Goal: Task Accomplishment & Management: Manage account settings

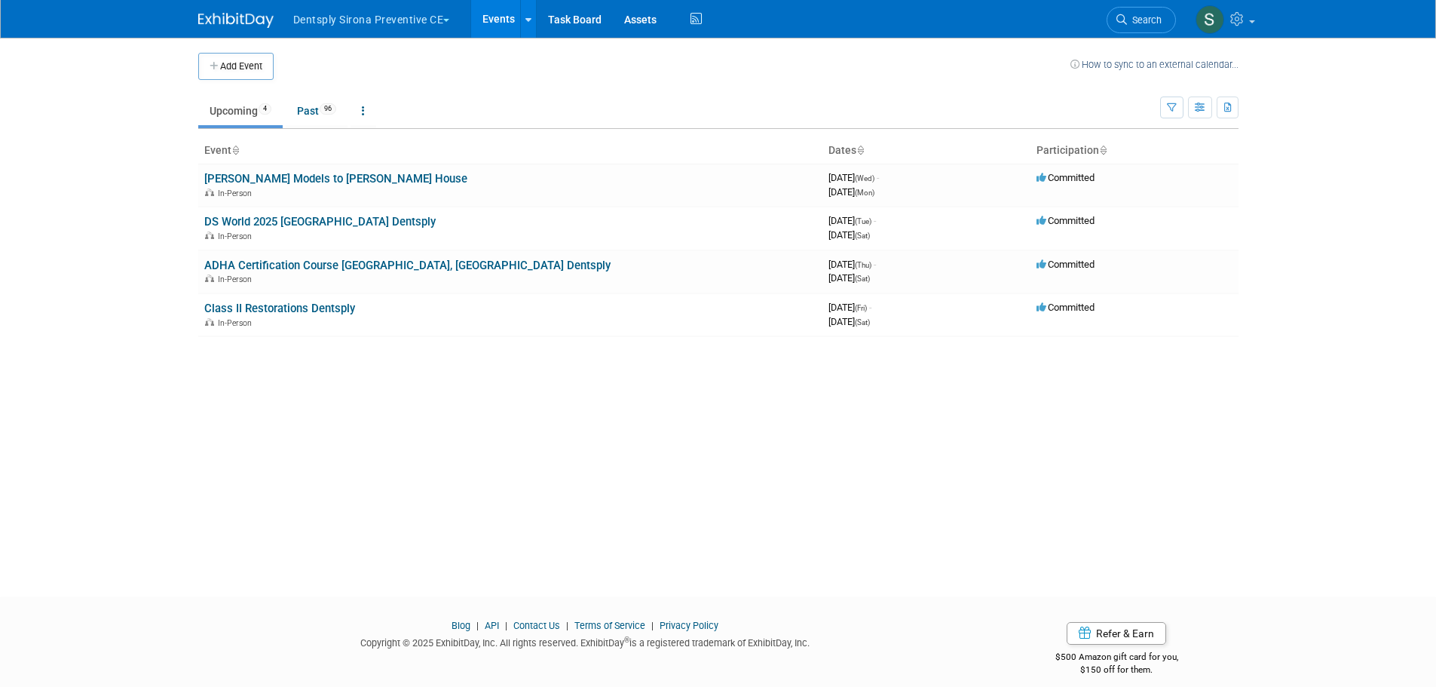
click at [372, 17] on button "Dentsply Sirona Preventive CE" at bounding box center [380, 16] width 177 height 33
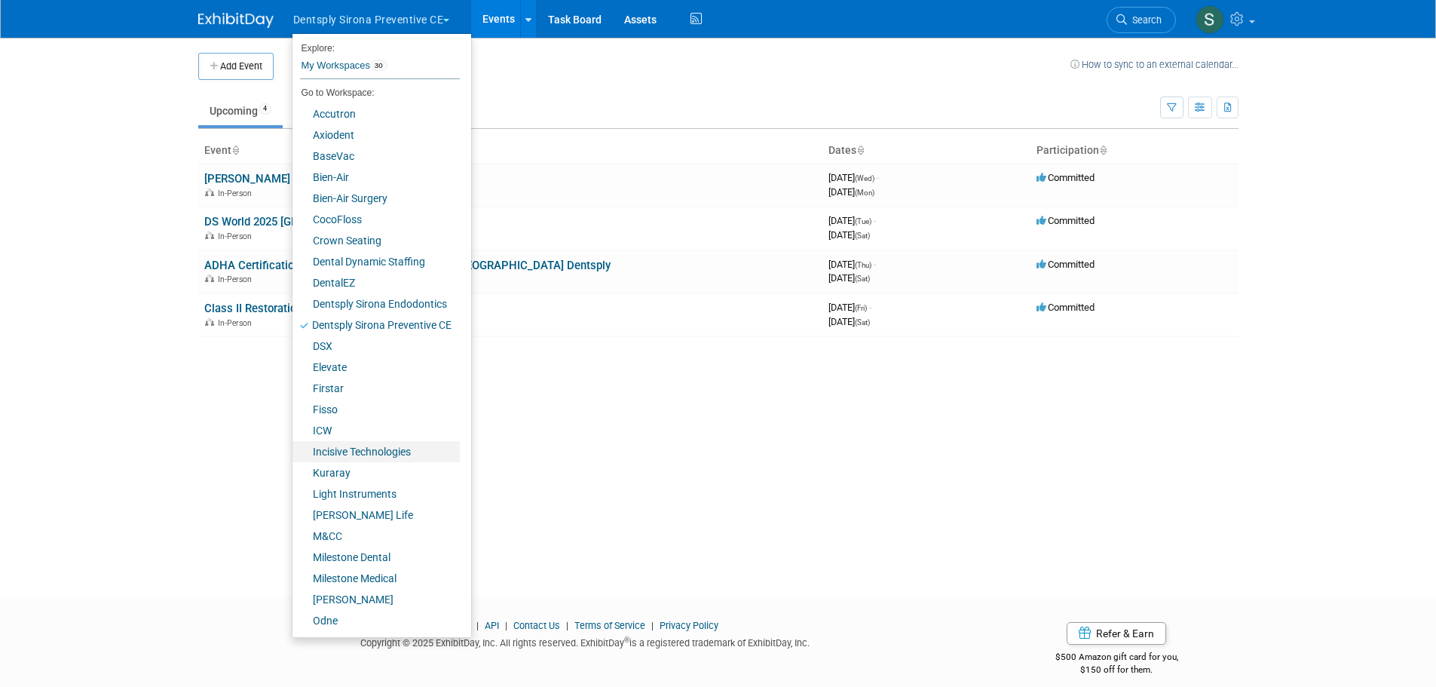
click at [368, 441] on link "Incisive Technologies" at bounding box center [376, 451] width 167 height 21
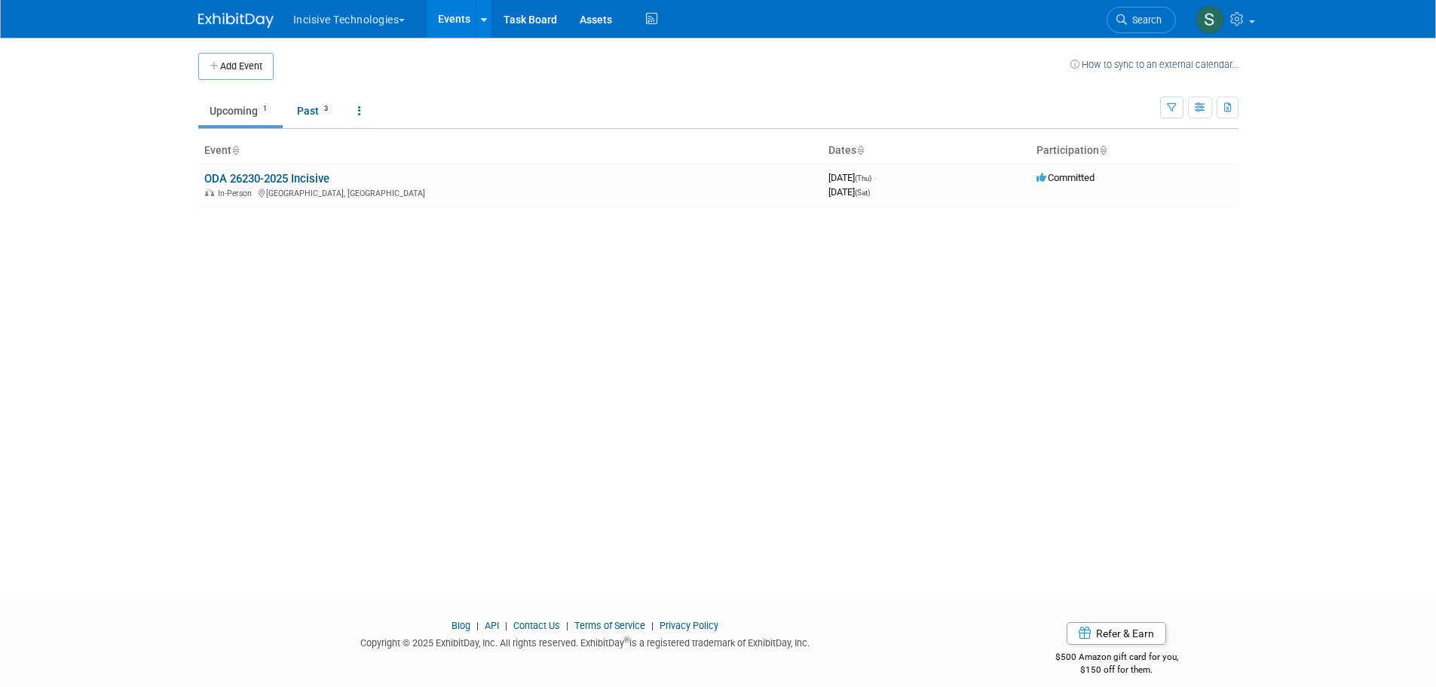
click at [283, 173] on link "ODA 26230-2025 Incisive" at bounding box center [266, 179] width 125 height 14
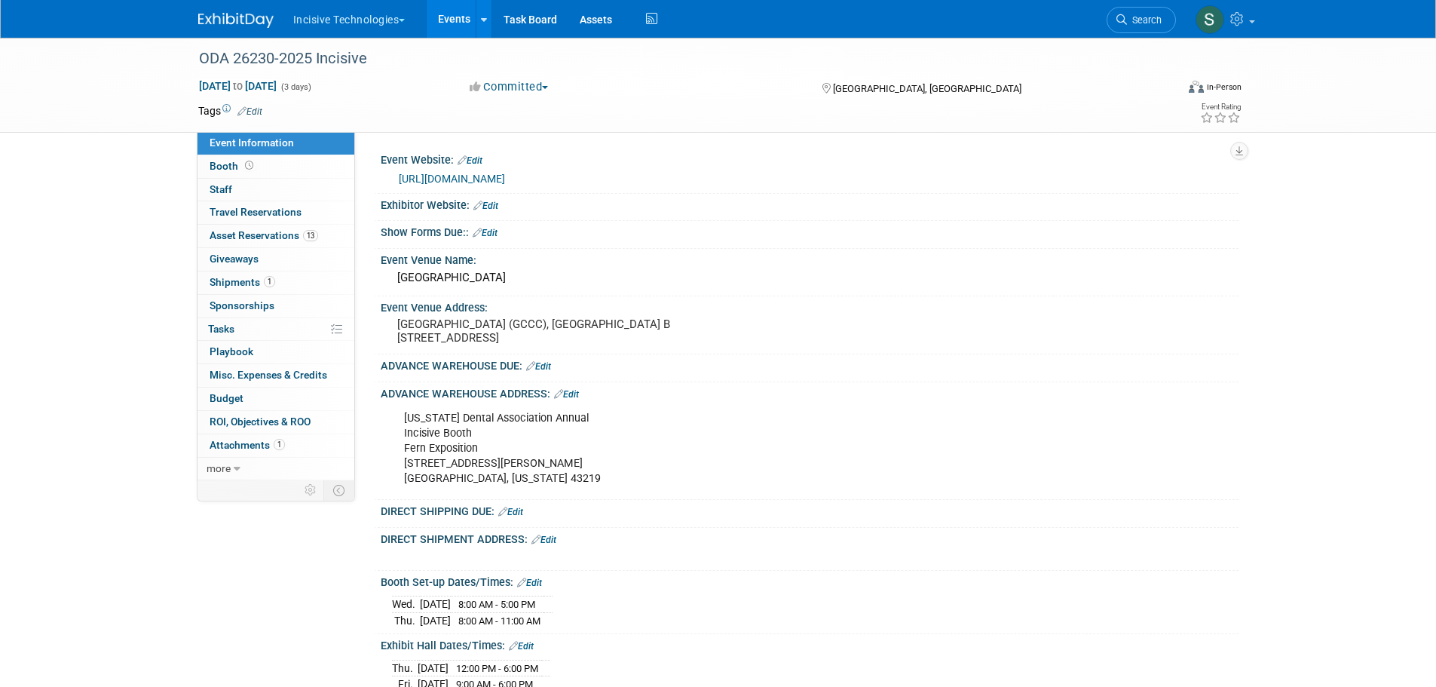
click at [206, 164] on link "Booth" at bounding box center [276, 166] width 157 height 23
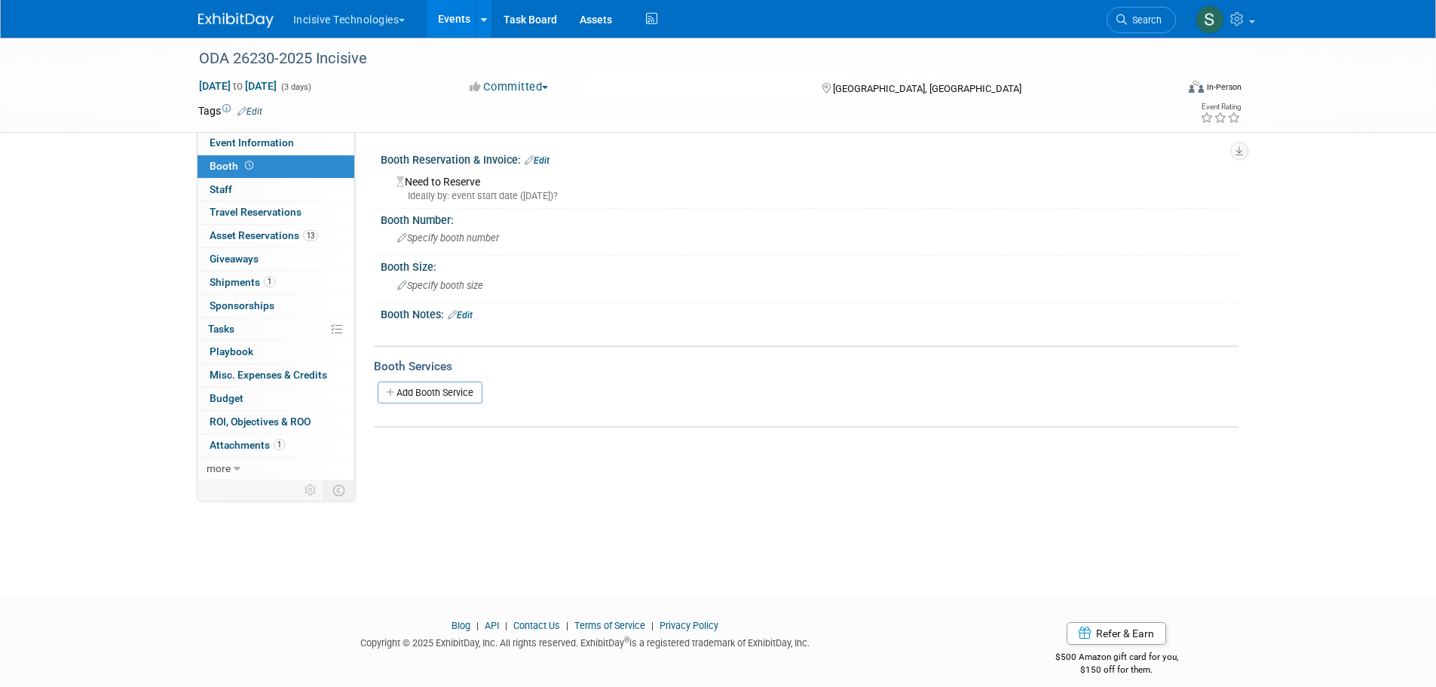
click at [247, 146] on span "Event Information" at bounding box center [252, 142] width 84 height 12
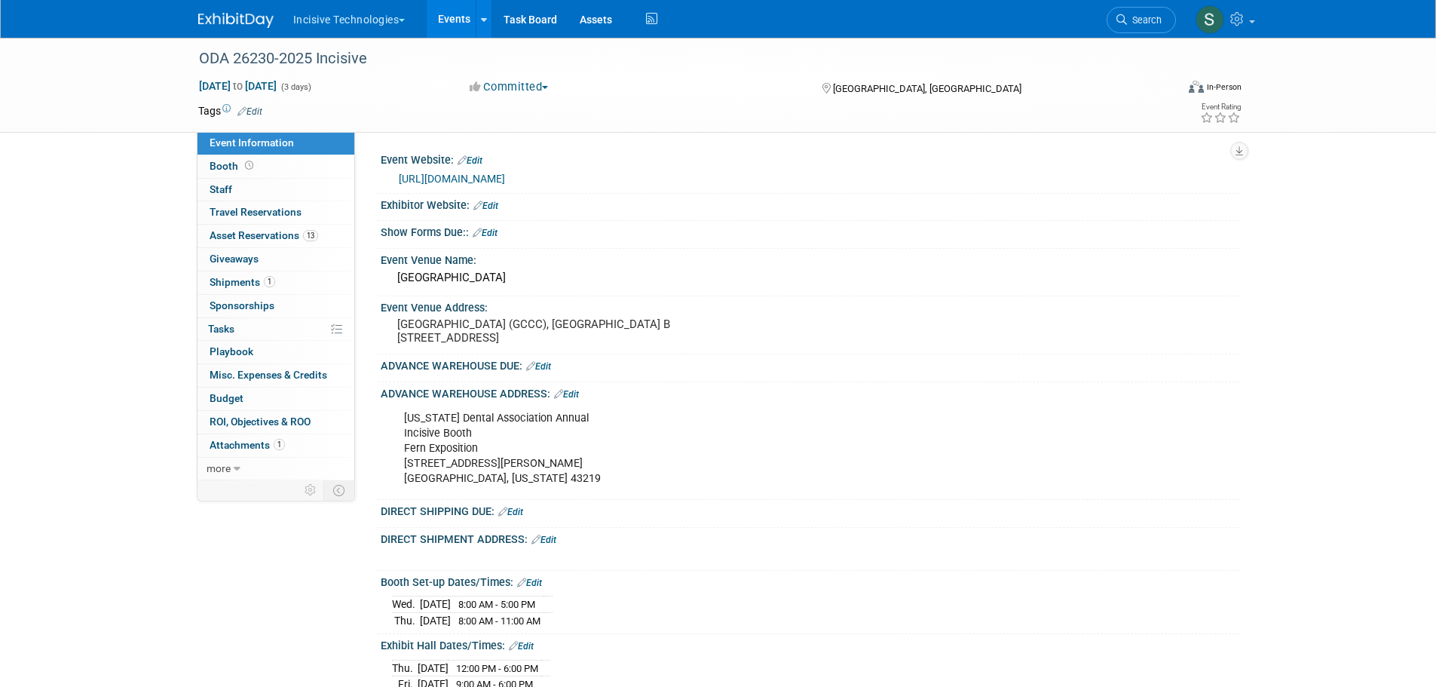
click at [219, 237] on span "Asset Reservations 13" at bounding box center [264, 235] width 109 height 12
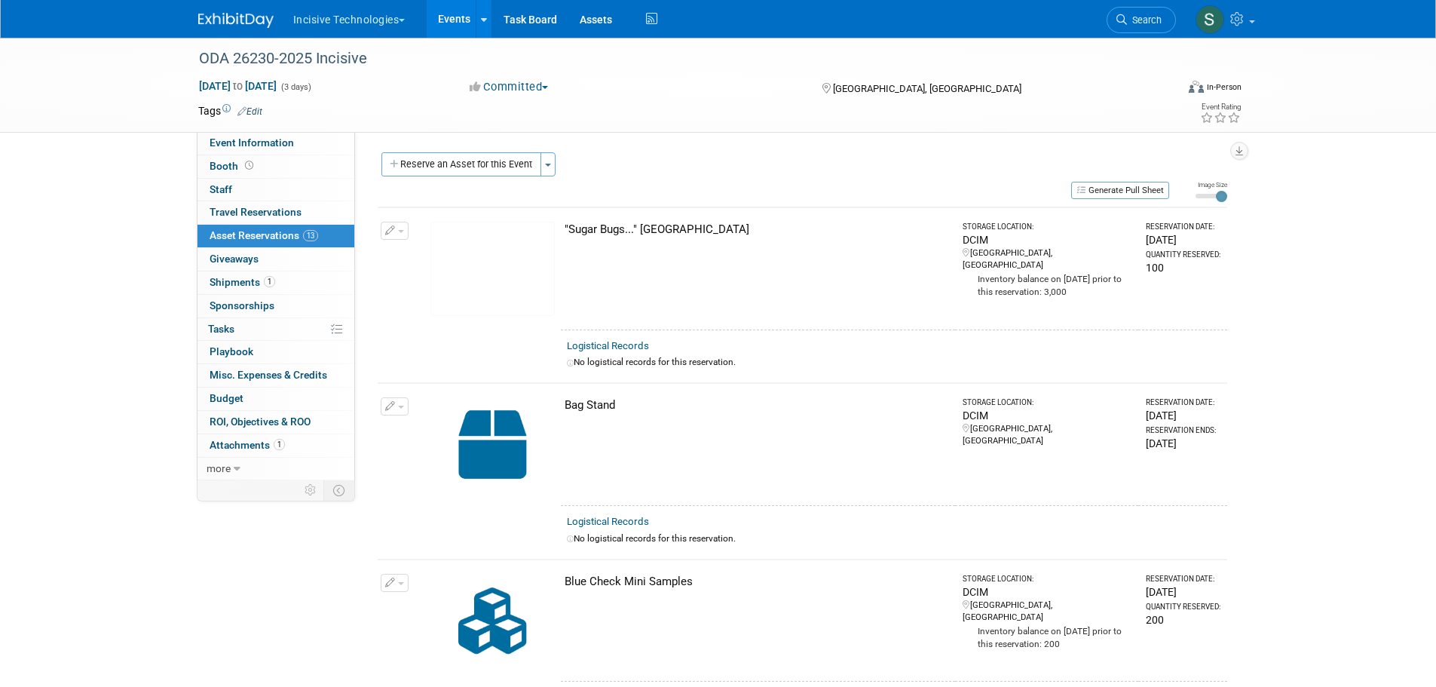
click at [233, 142] on span "Event Information" at bounding box center [252, 142] width 84 height 12
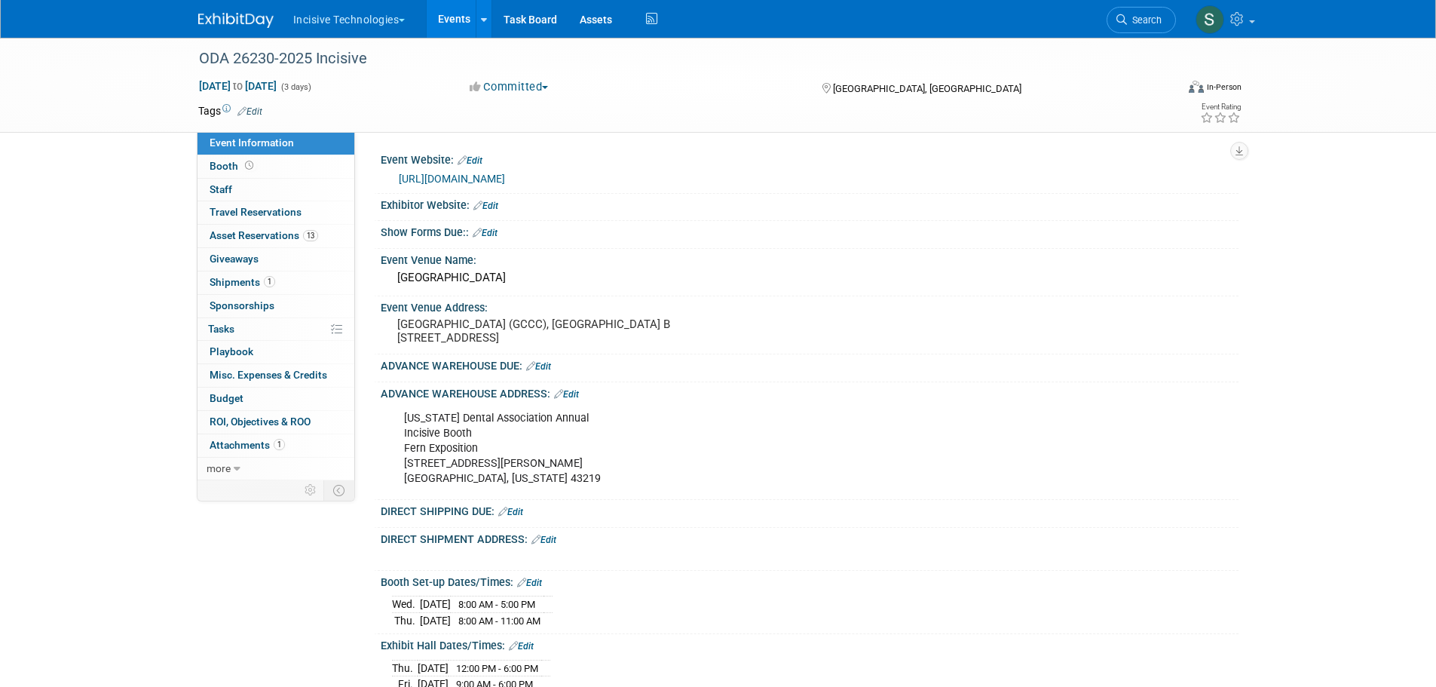
click at [272, 228] on link "13 Asset Reservations 13" at bounding box center [276, 236] width 157 height 23
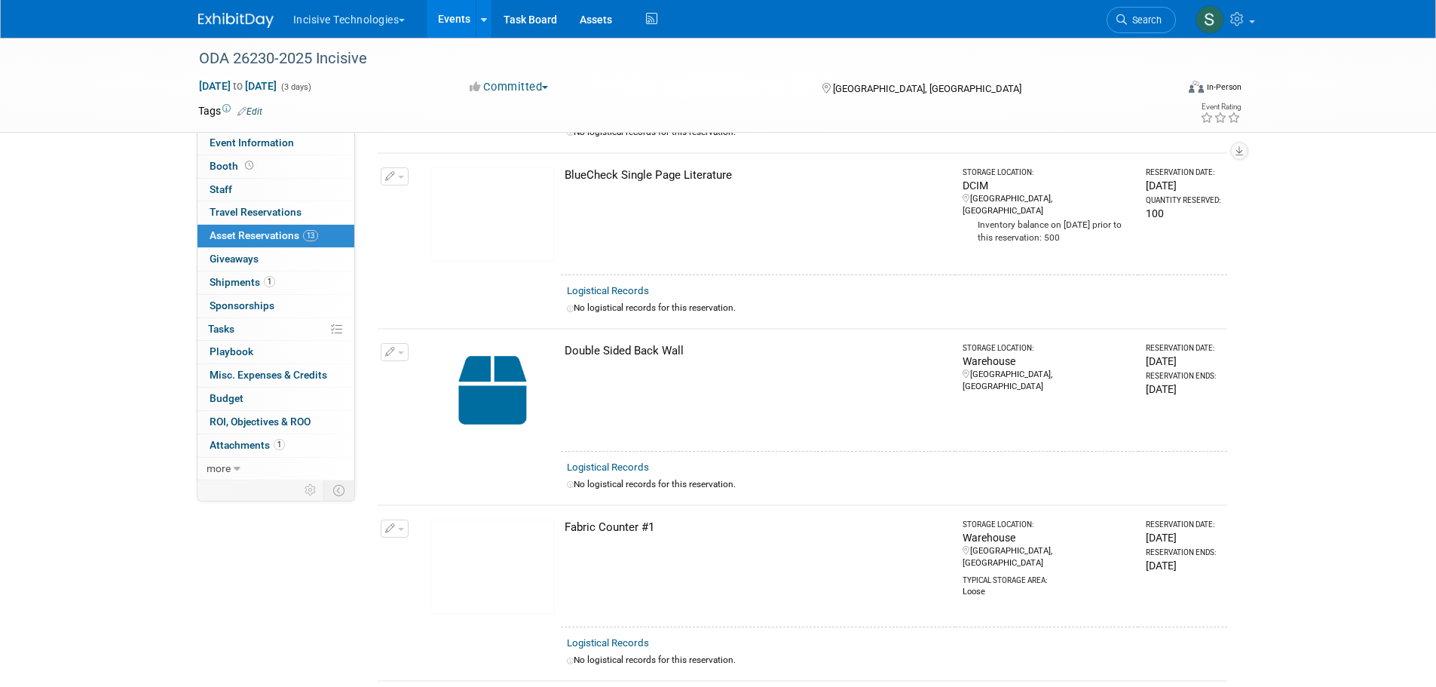
scroll to position [755, 0]
click at [284, 146] on span "Event Information" at bounding box center [252, 142] width 84 height 12
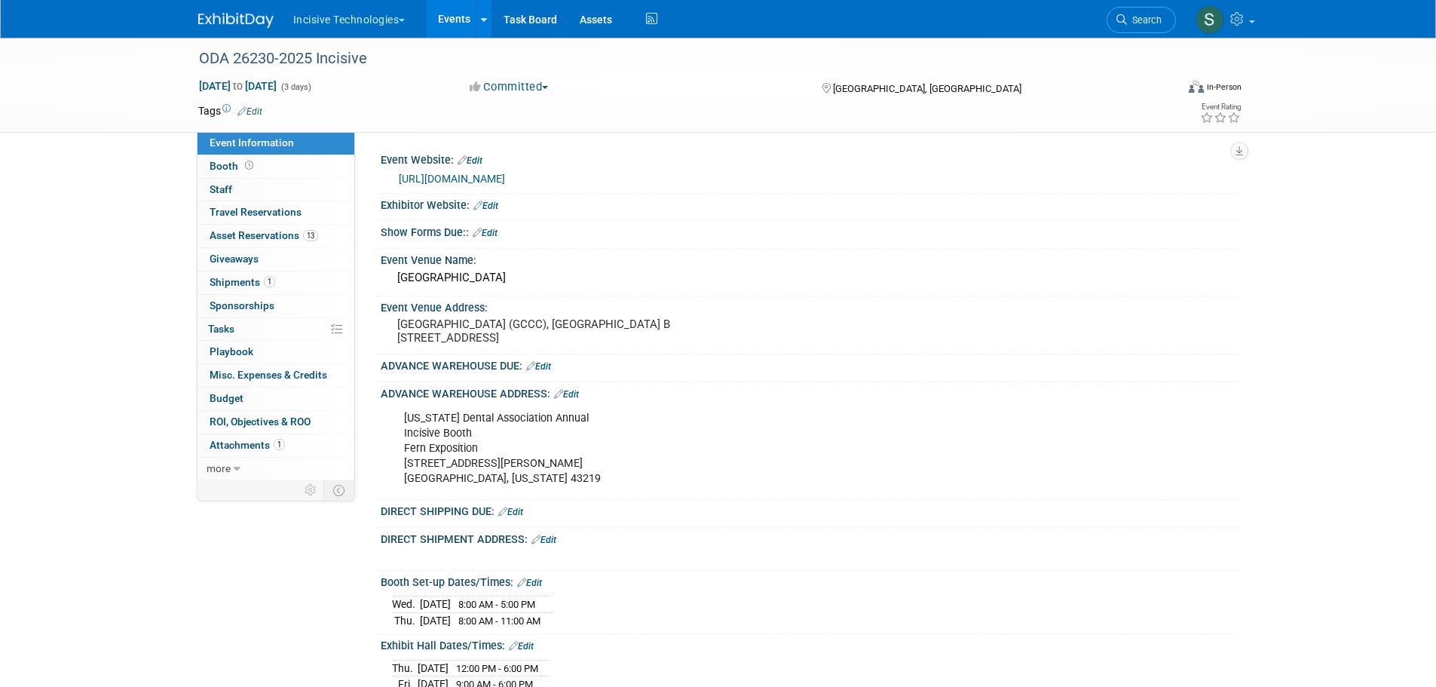
click at [572, 387] on div "ADVANCE WAREHOUSE ADDRESS: Edit" at bounding box center [810, 392] width 858 height 20
click at [579, 394] on link "Edit" at bounding box center [566, 394] width 25 height 11
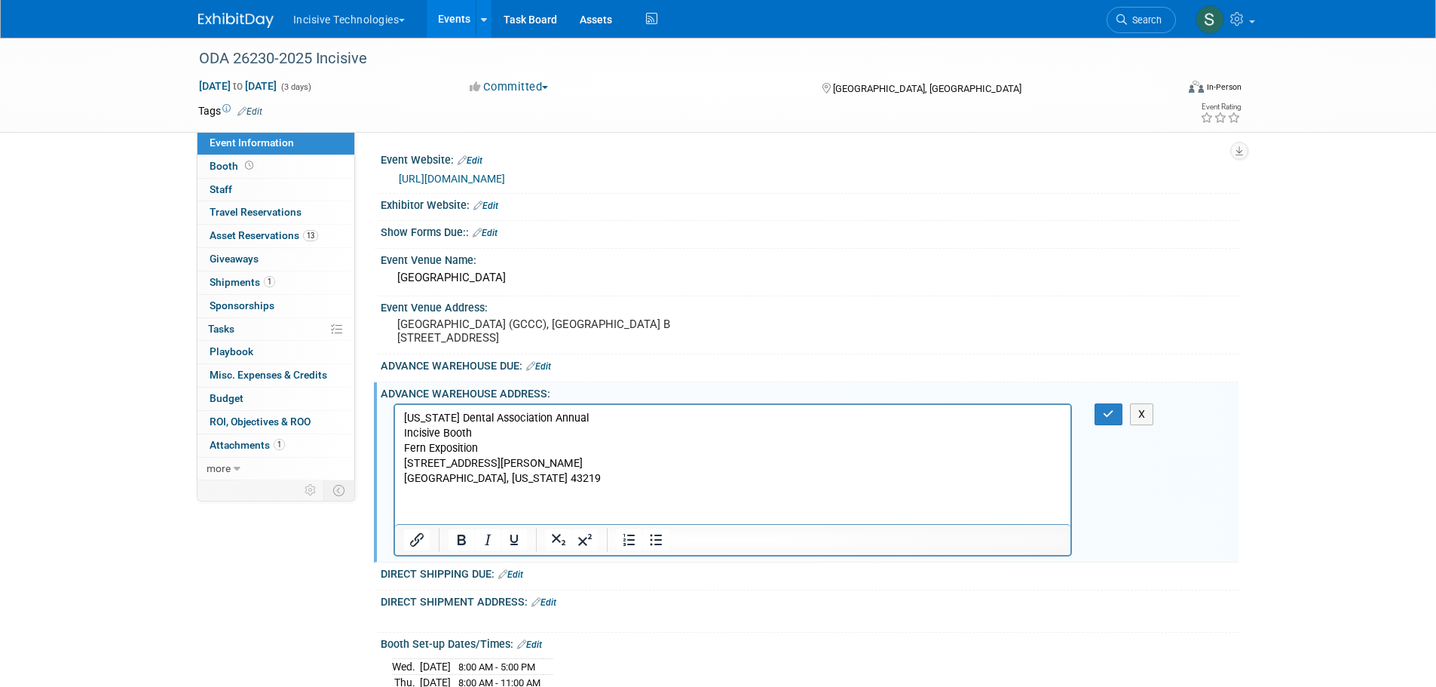
click at [509, 432] on p "[US_STATE] Dental Association Annual Incisive [PERSON_NAME] Exposition [STREET_…" at bounding box center [732, 448] width 659 height 75
click at [1116, 421] on button "button" at bounding box center [1109, 414] width 28 height 22
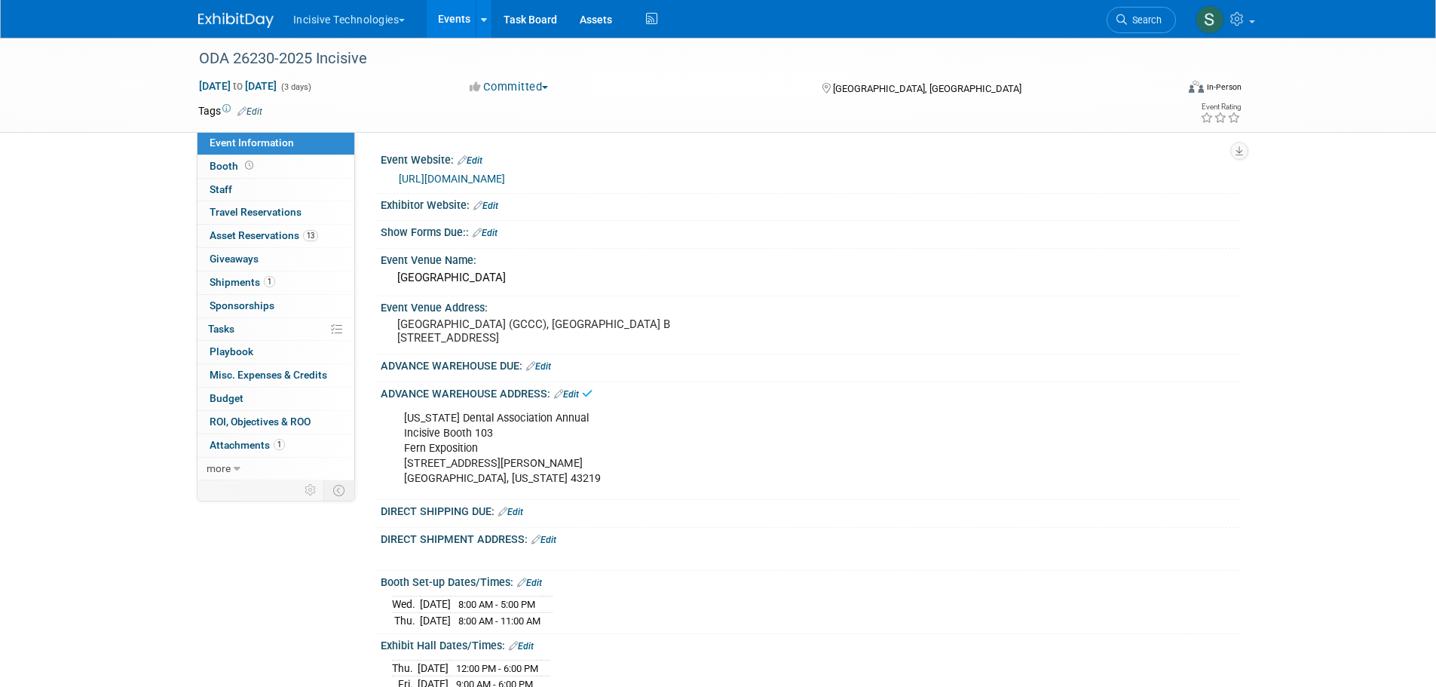
click at [222, 158] on link "Booth" at bounding box center [276, 166] width 157 height 23
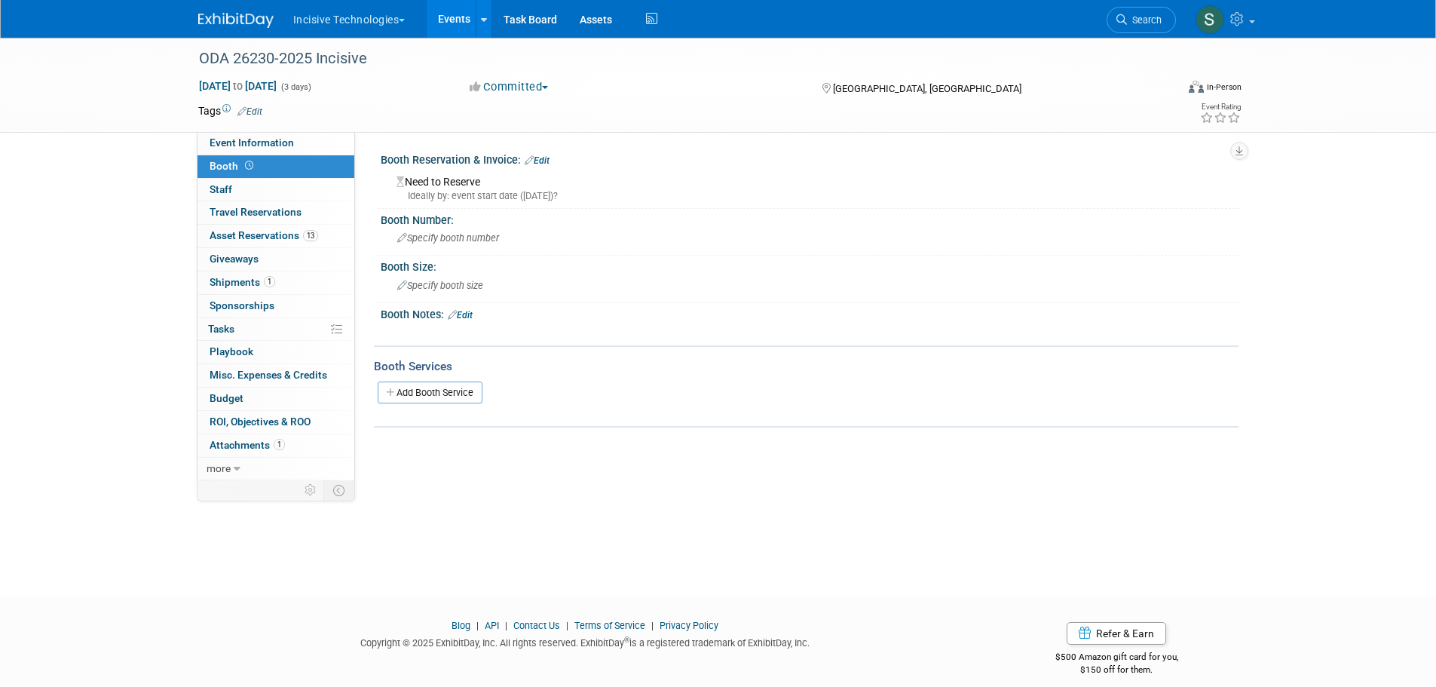
click at [471, 243] on span "Specify booth number" at bounding box center [448, 237] width 102 height 11
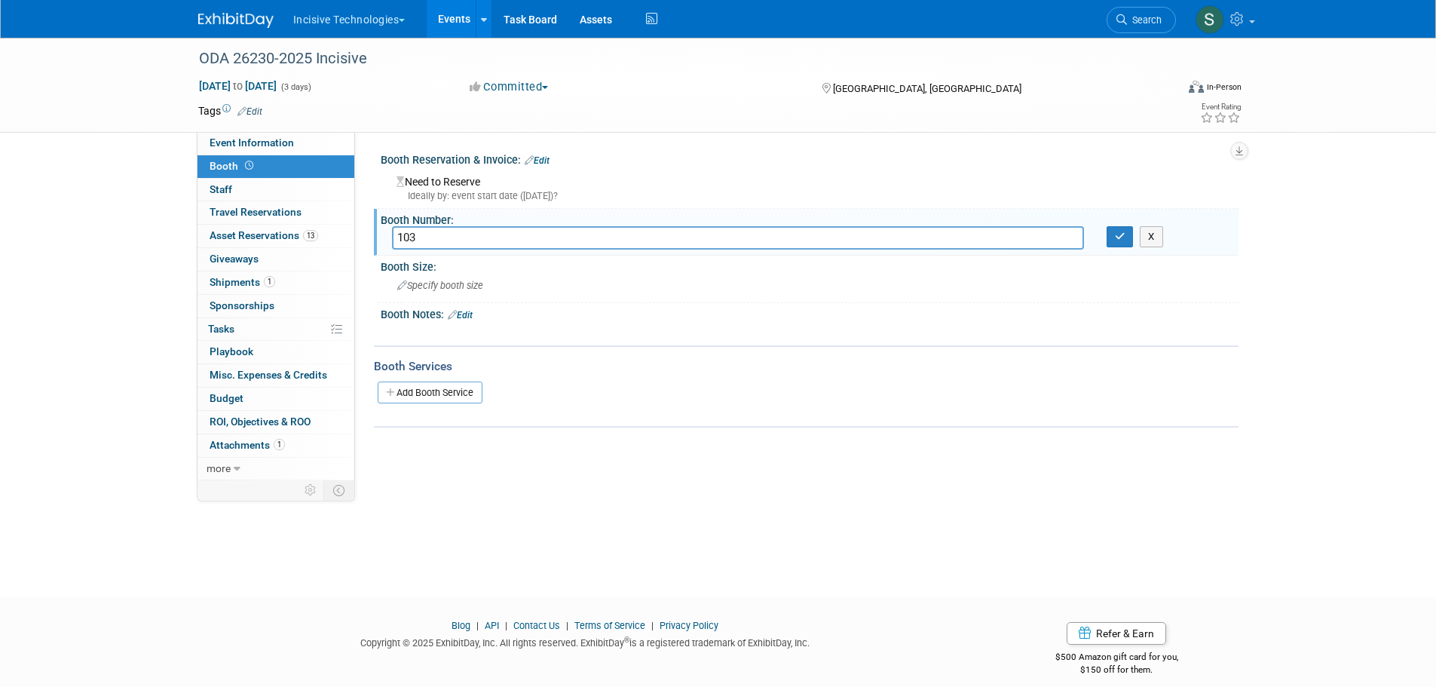
type input "103"
click at [1118, 242] on button "button" at bounding box center [1120, 236] width 27 height 21
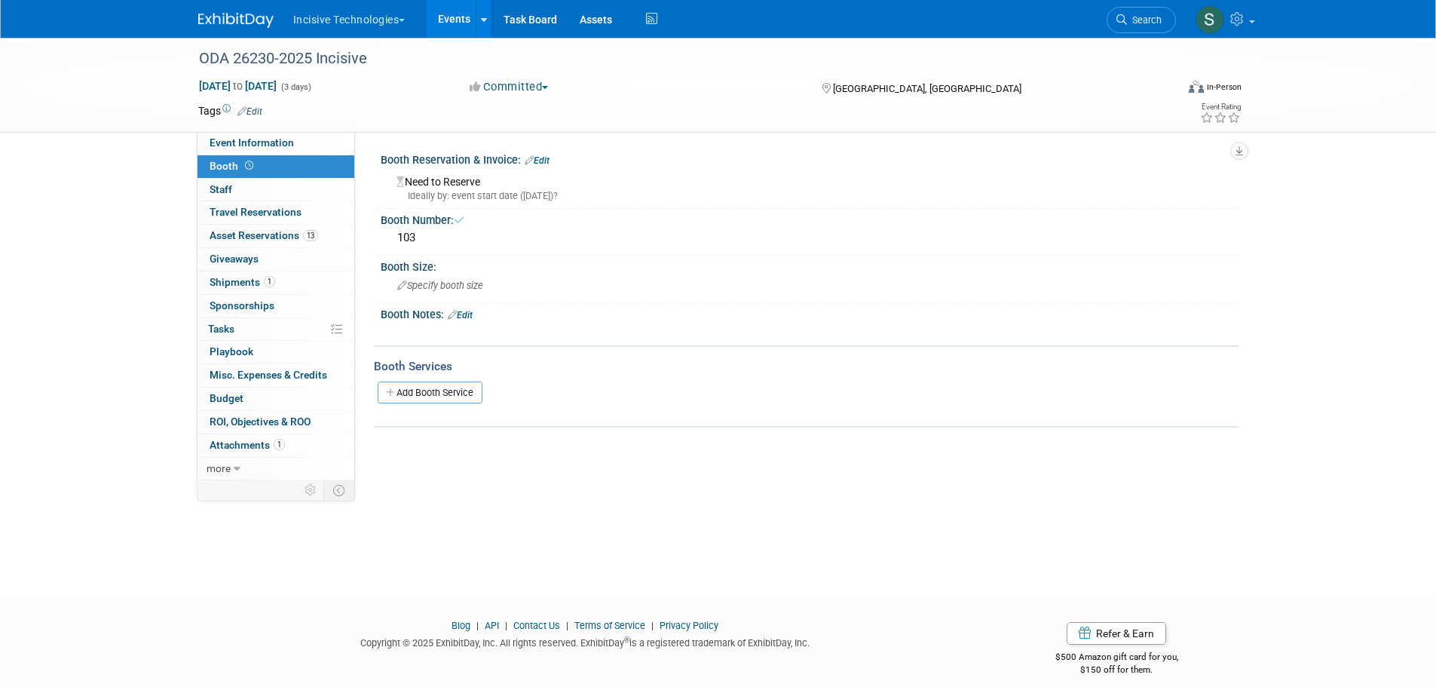
click at [524, 285] on div "Specify booth size" at bounding box center [809, 285] width 835 height 23
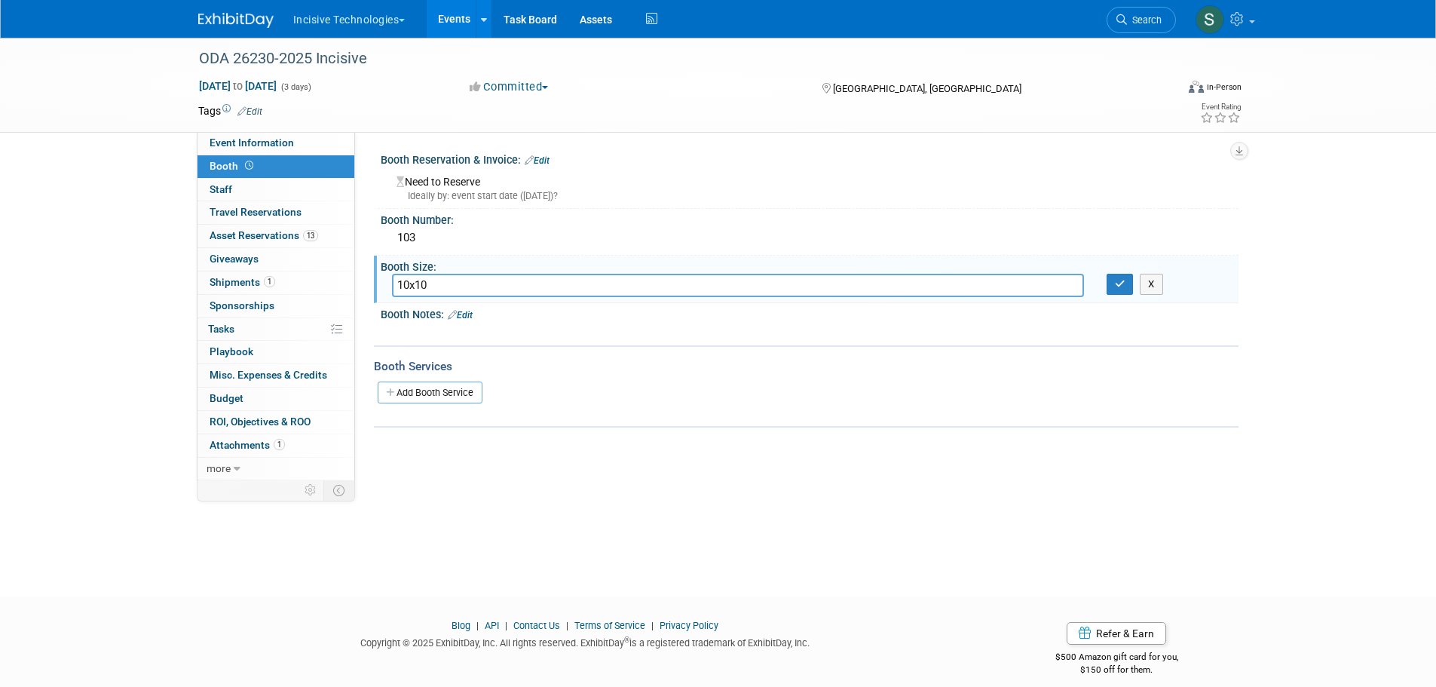
type input "10x10"
click at [1116, 284] on icon "button" at bounding box center [1120, 284] width 11 height 10
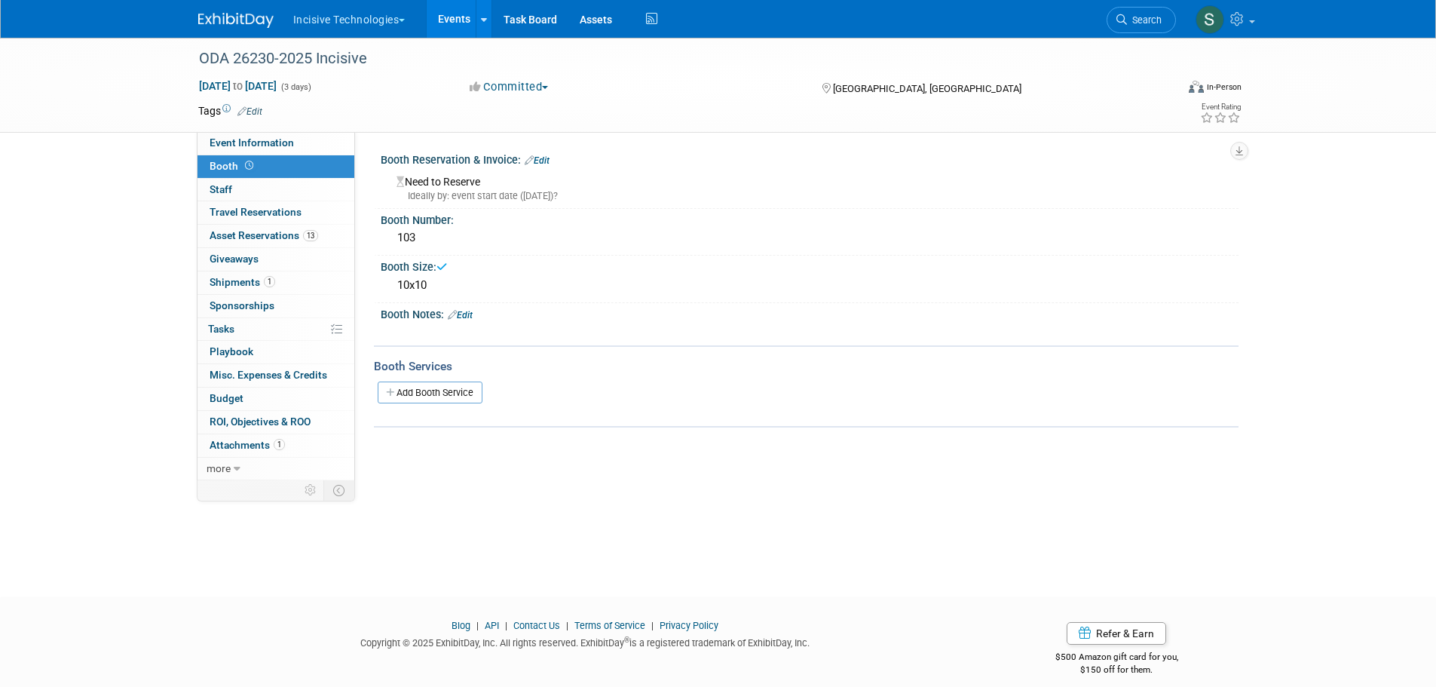
click at [277, 139] on span "Event Information" at bounding box center [252, 142] width 84 height 12
